Goal: Transaction & Acquisition: Purchase product/service

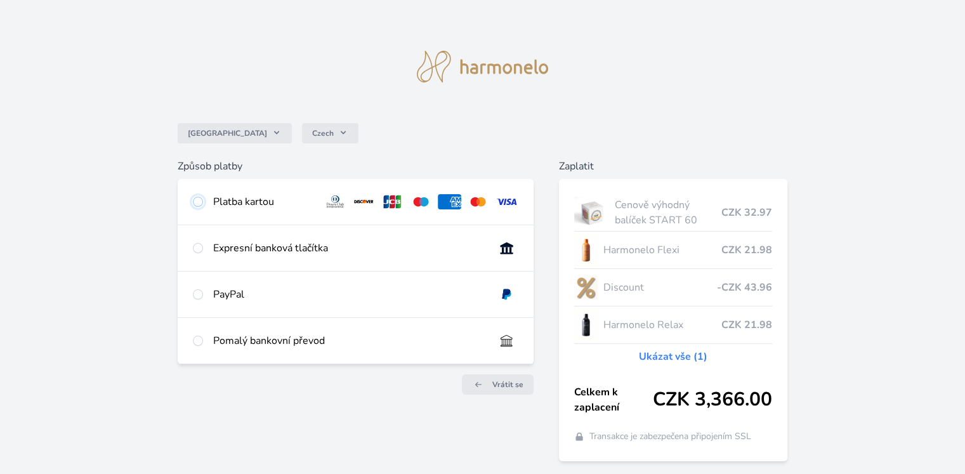
click at [198, 201] on input "radio" at bounding box center [198, 202] width 10 height 10
radio input "true"
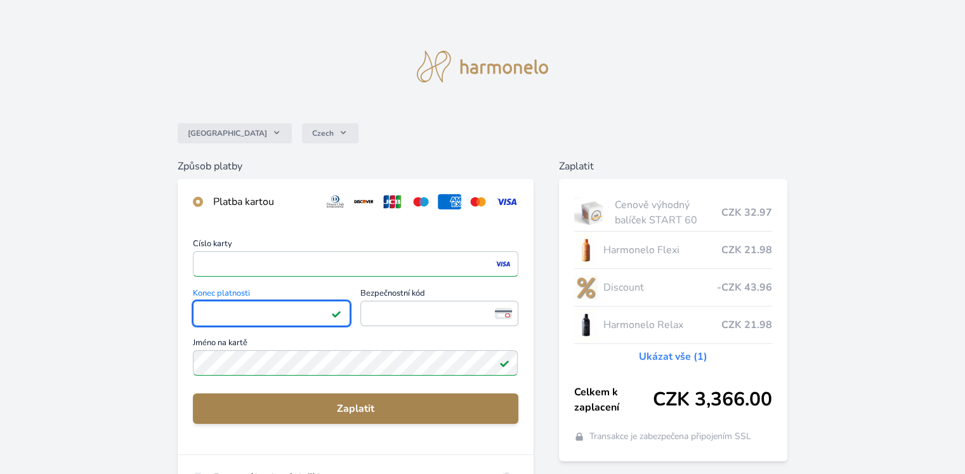
click at [383, 408] on span "Zaplatit" at bounding box center [355, 408] width 304 height 15
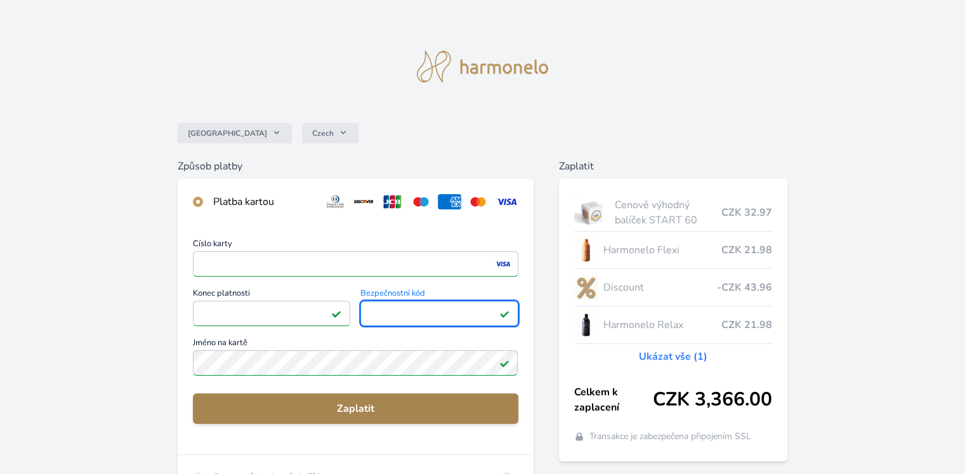
click at [345, 409] on span "Zaplatit" at bounding box center [355, 408] width 304 height 15
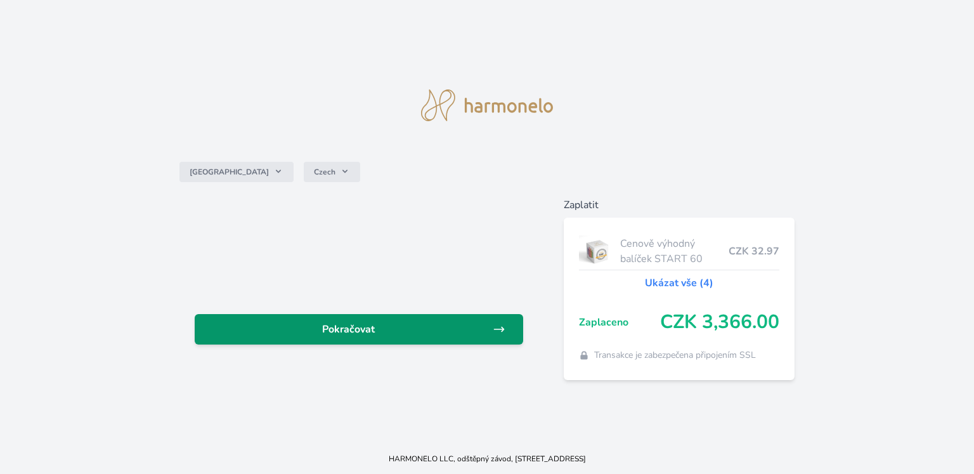
click at [362, 323] on span "Pokračovat" at bounding box center [349, 329] width 288 height 15
